Goal: Task Accomplishment & Management: Use online tool/utility

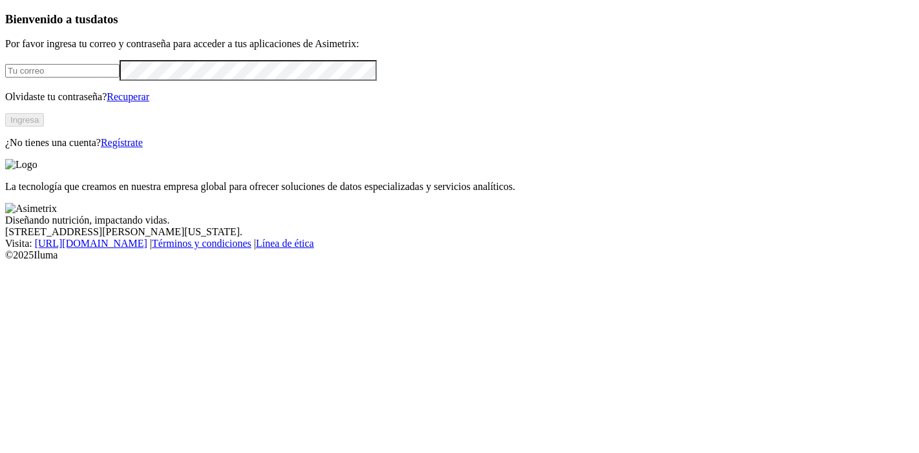
click at [120, 78] on input "email" at bounding box center [62, 71] width 114 height 14
type input "[PERSON_NAME][EMAIL_ADDRESS][PERSON_NAME][DOMAIN_NAME]"
click at [99, 81] on form "[PERSON_NAME][EMAIL_ADDRESS][PERSON_NAME][DOMAIN_NAME]" at bounding box center [459, 70] width 908 height 21
click at [98, 81] on form "[PERSON_NAME][EMAIL_ADDRESS][PERSON_NAME][DOMAIN_NAME]" at bounding box center [459, 70] width 908 height 21
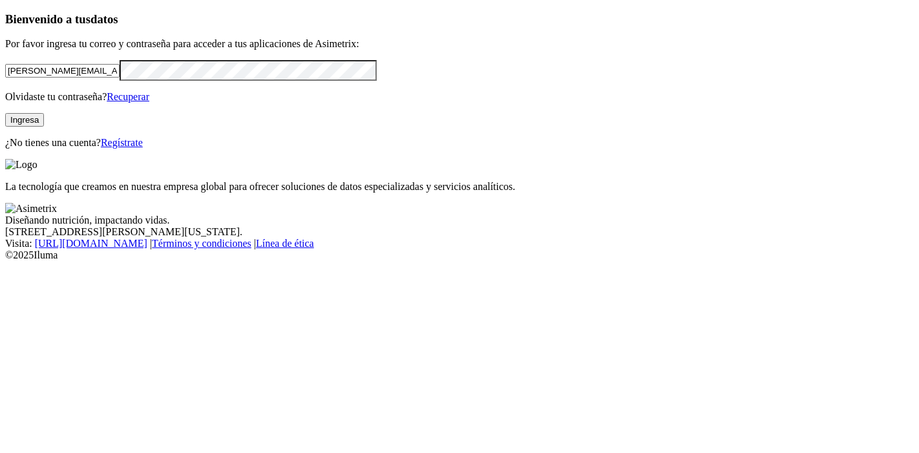
click input "submit" at bounding box center [0, 0] width 0 height 0
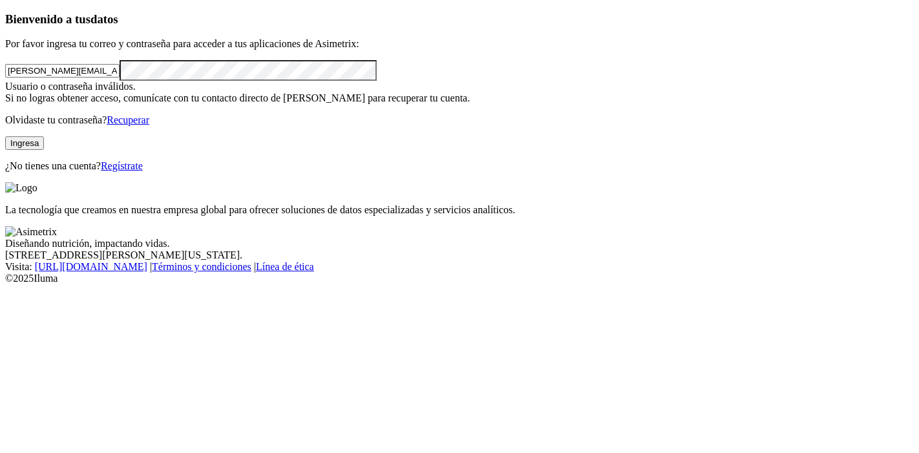
click at [68, 104] on div "Usuario o contraseña inválidos. Si no logras obtener acceso, comunícate con tu …" at bounding box center [459, 92] width 908 height 23
click at [5, 172] on div "Bienvenido a tus datos Por favor ingresa tu correo y contraseña para acceder a …" at bounding box center [459, 92] width 908 height 160
click input "submit" at bounding box center [0, 0] width 0 height 0
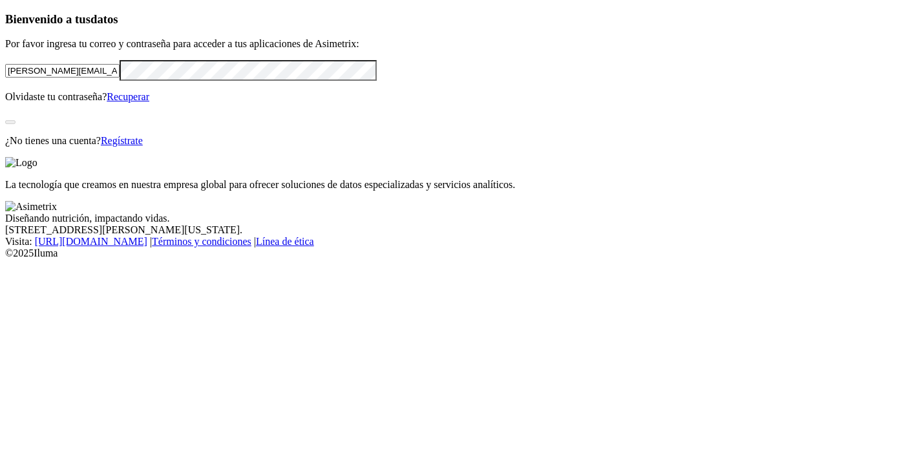
click at [55, 147] on div "Bienvenido a tus datos Por favor ingresa tu correo y contraseña para acceder a …" at bounding box center [459, 79] width 908 height 134
